Goal: Task Accomplishment & Management: Use online tool/utility

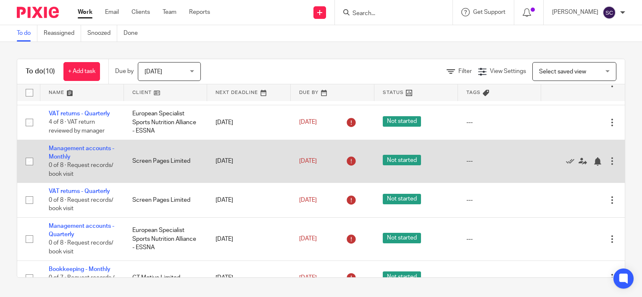
scroll to position [202, 0]
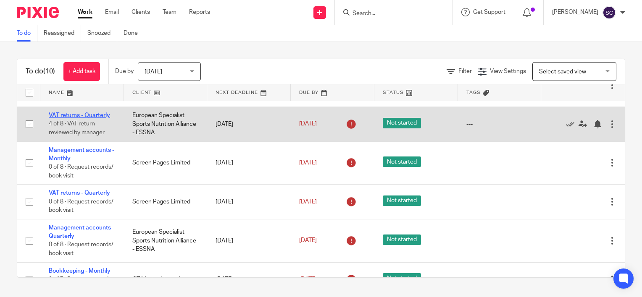
click at [101, 118] on link "VAT returns - Quarterly" at bounding box center [79, 116] width 61 height 6
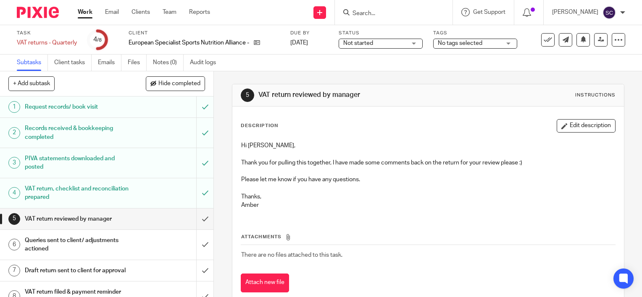
click at [115, 198] on h1 "VAT return, checklist and reconciliation prepared" at bounding box center [79, 193] width 109 height 21
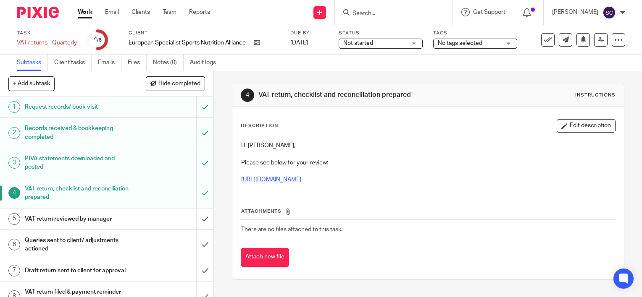
click at [301, 178] on link "[URL][DOMAIN_NAME]" at bounding box center [271, 180] width 60 height 6
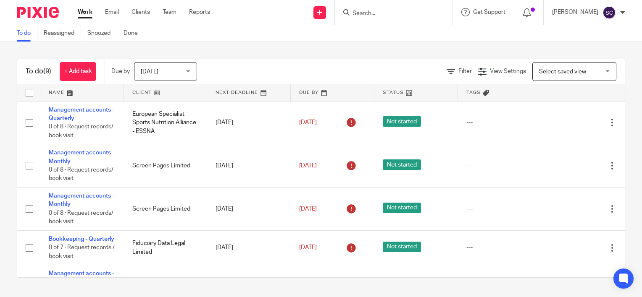
scroll to position [195, 0]
